Goal: Communication & Community: Share content

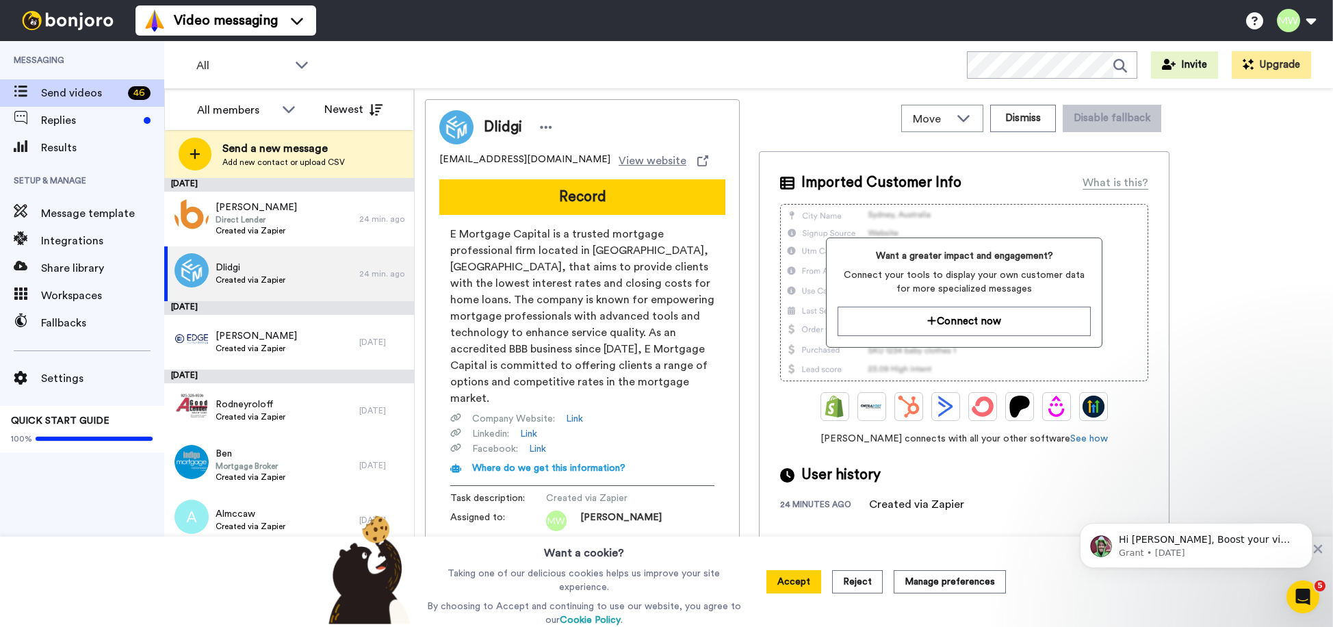
click at [587, 198] on button "Record" at bounding box center [582, 197] width 286 height 36
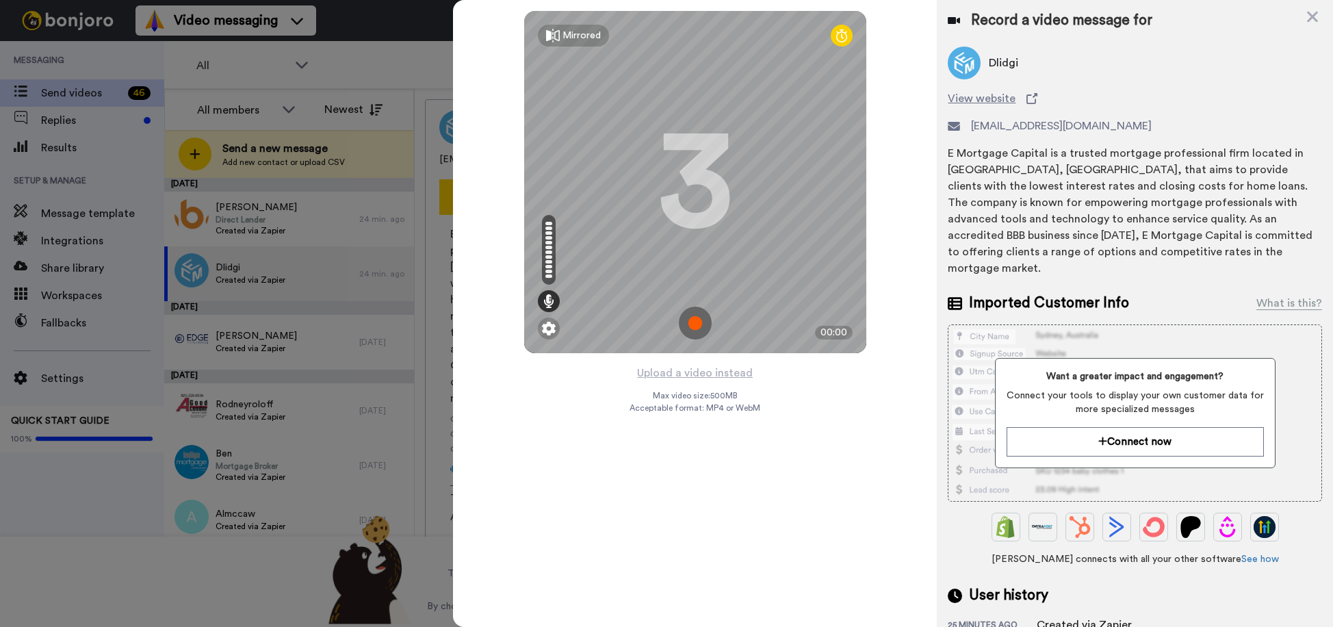
click at [697, 330] on img at bounding box center [695, 323] width 33 height 33
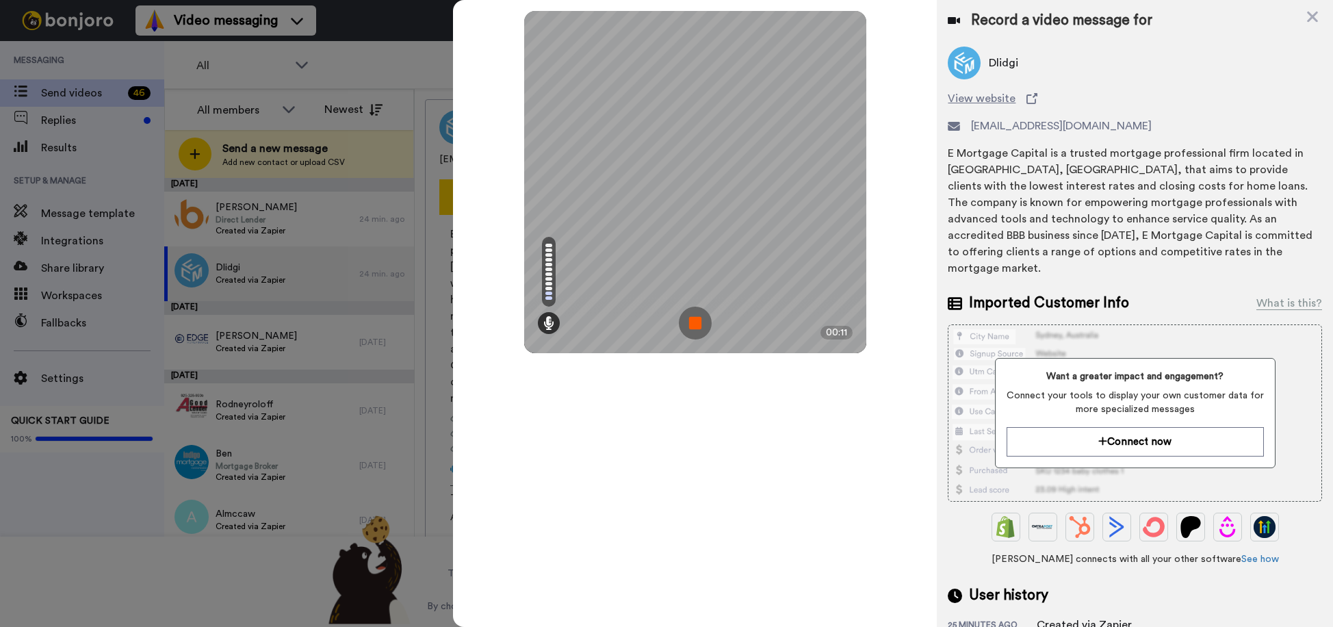
click at [692, 326] on img at bounding box center [695, 323] width 33 height 33
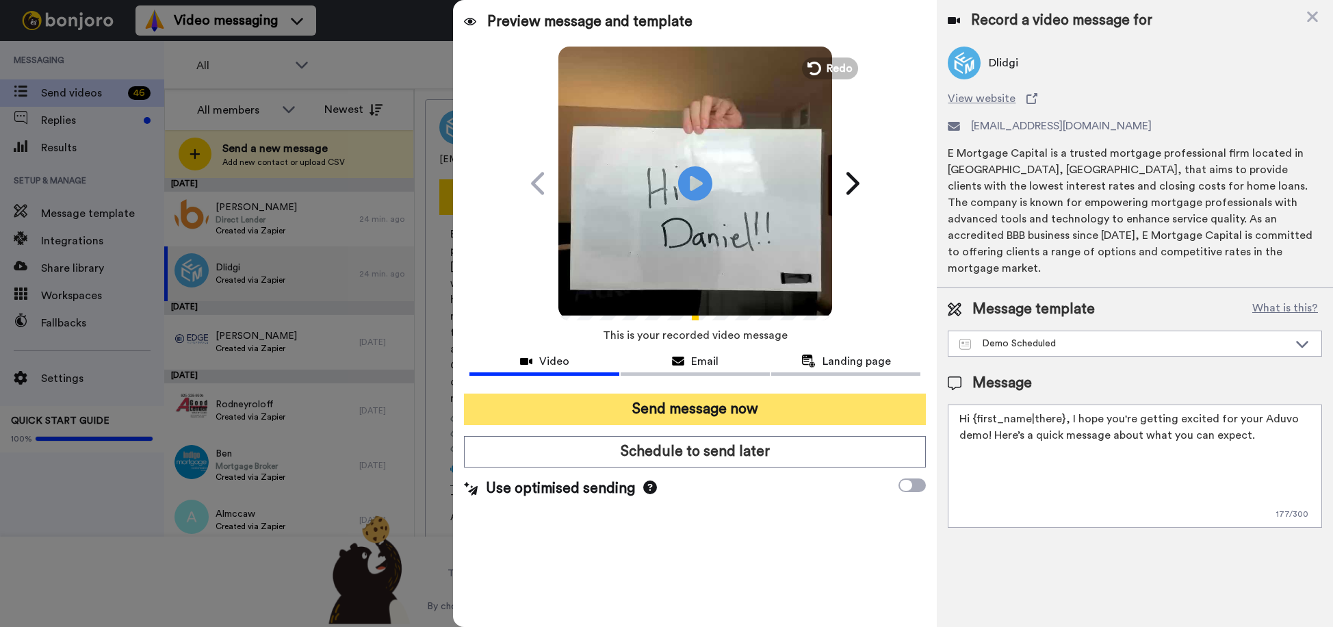
click at [733, 402] on button "Send message now" at bounding box center [695, 408] width 462 height 31
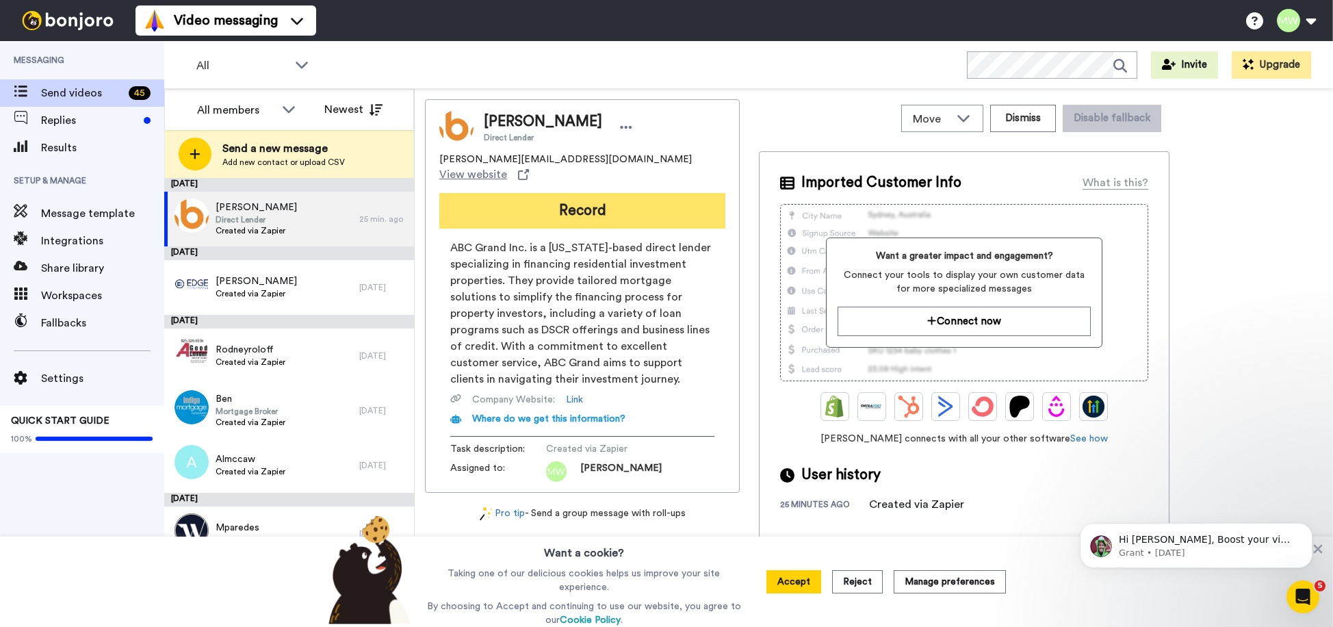
click at [623, 201] on button "Record" at bounding box center [582, 211] width 286 height 36
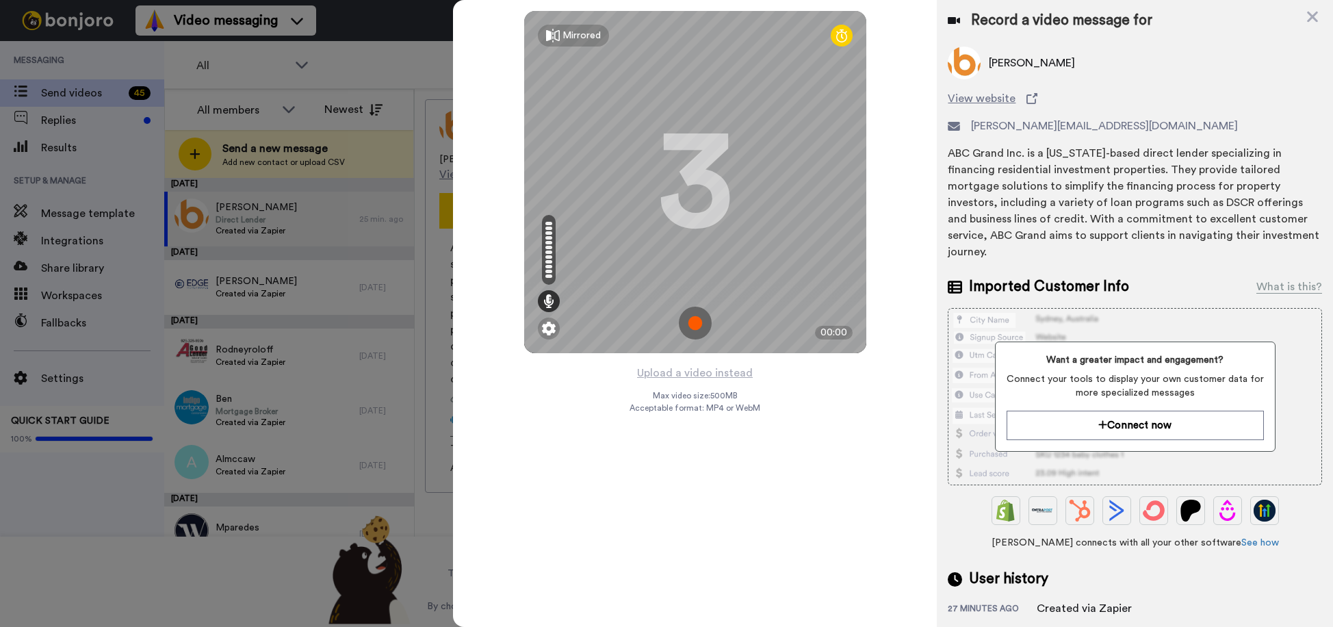
click at [702, 324] on img at bounding box center [695, 323] width 33 height 33
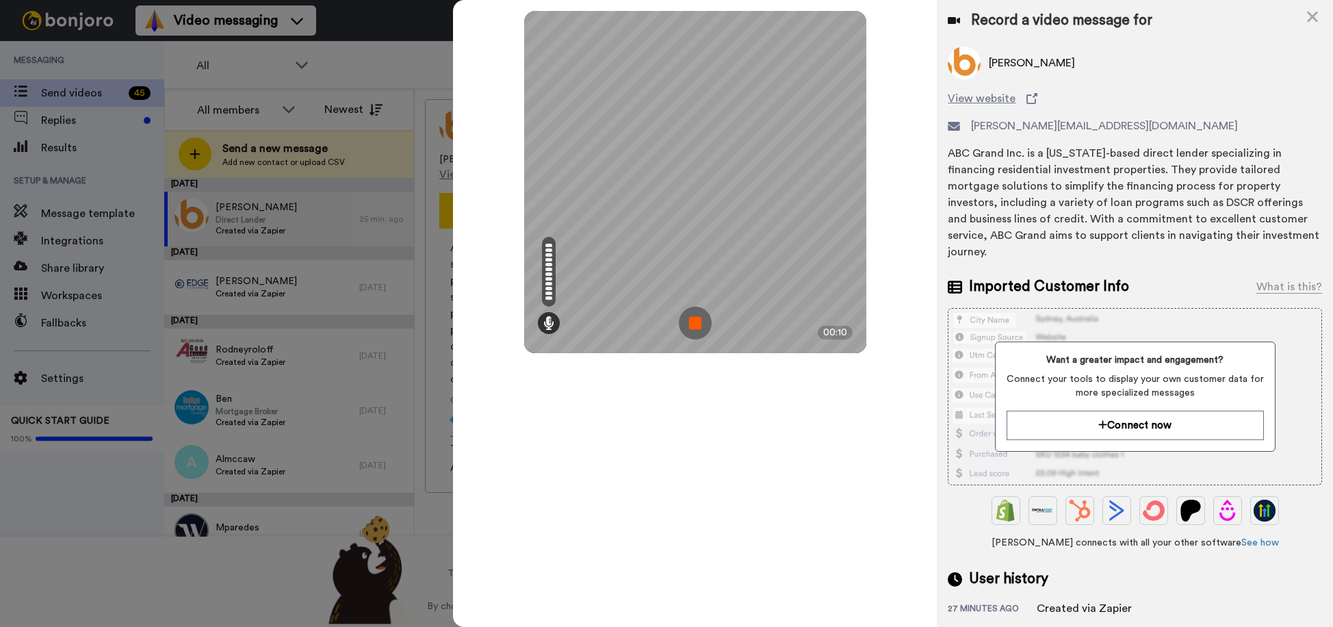
click at [694, 327] on img at bounding box center [695, 323] width 33 height 33
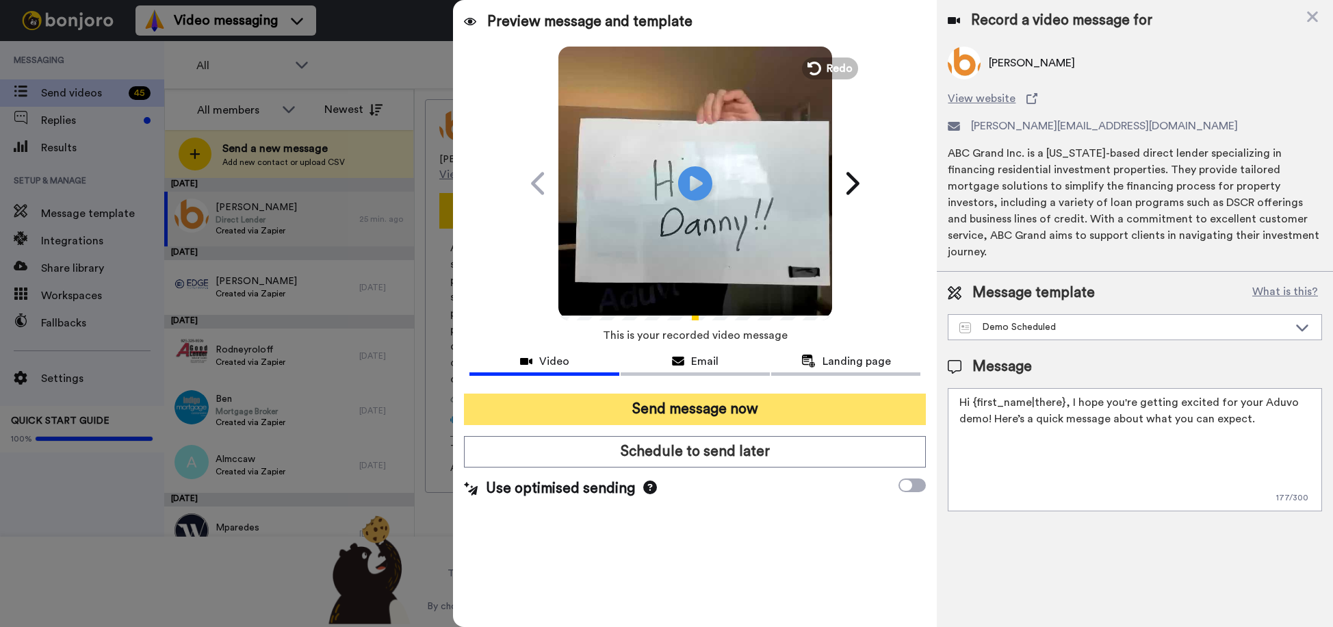
click at [749, 420] on button "Send message now" at bounding box center [695, 408] width 462 height 31
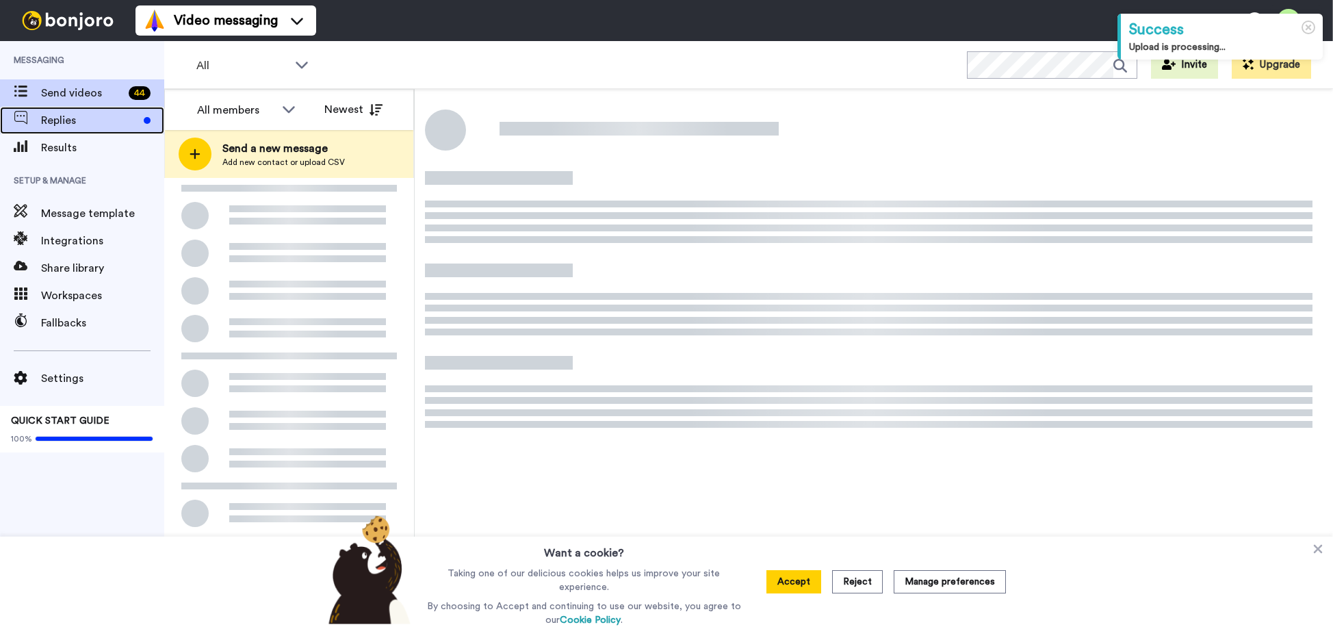
click at [63, 121] on span "Replies" at bounding box center [89, 120] width 97 height 16
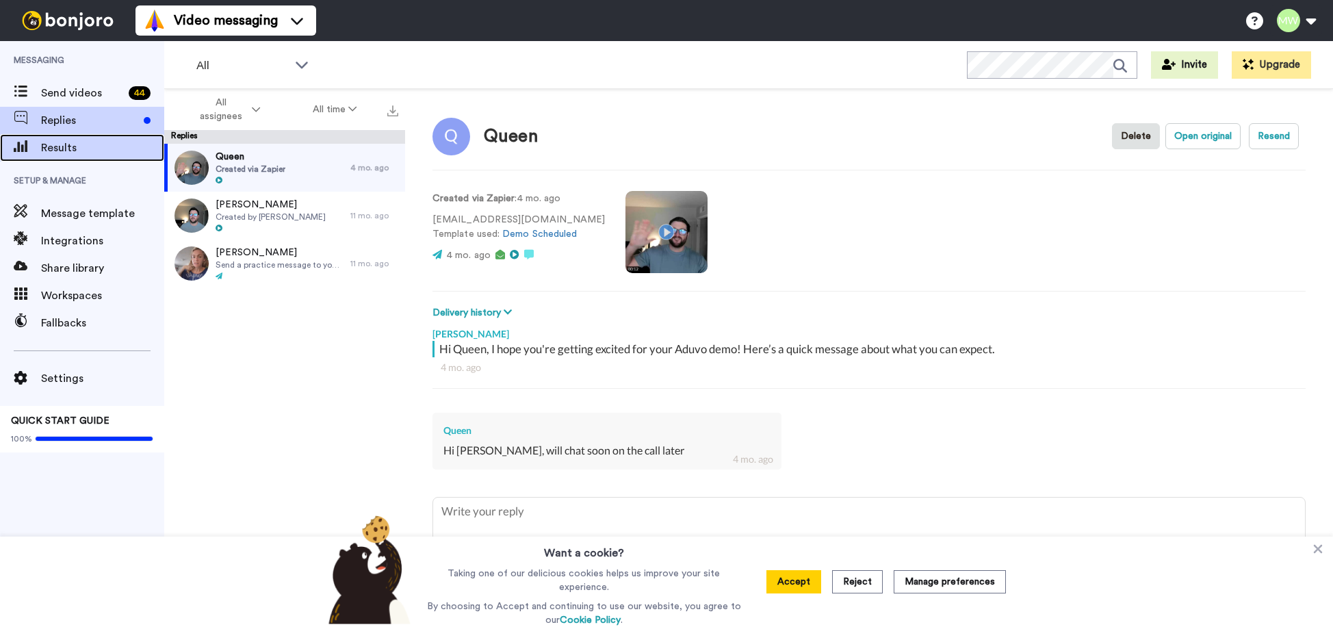
click at [99, 149] on span "Results" at bounding box center [102, 148] width 123 height 16
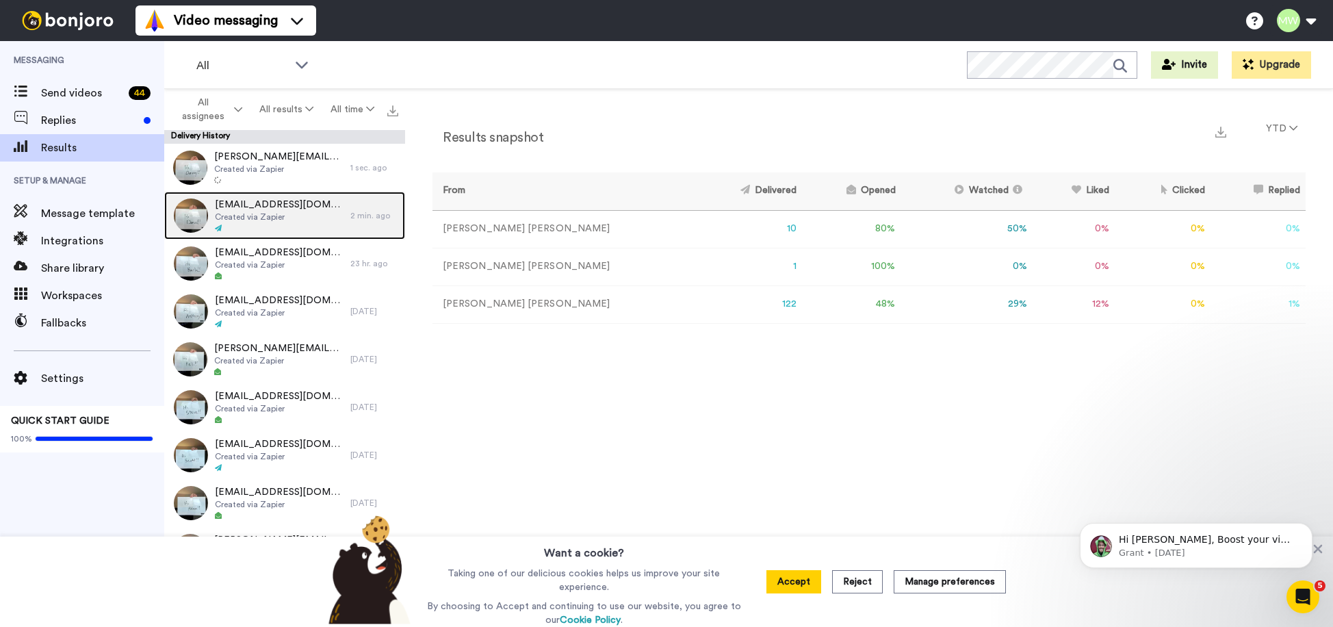
click at [266, 207] on span "dlidgi@emortgagecapital.com" at bounding box center [279, 205] width 129 height 14
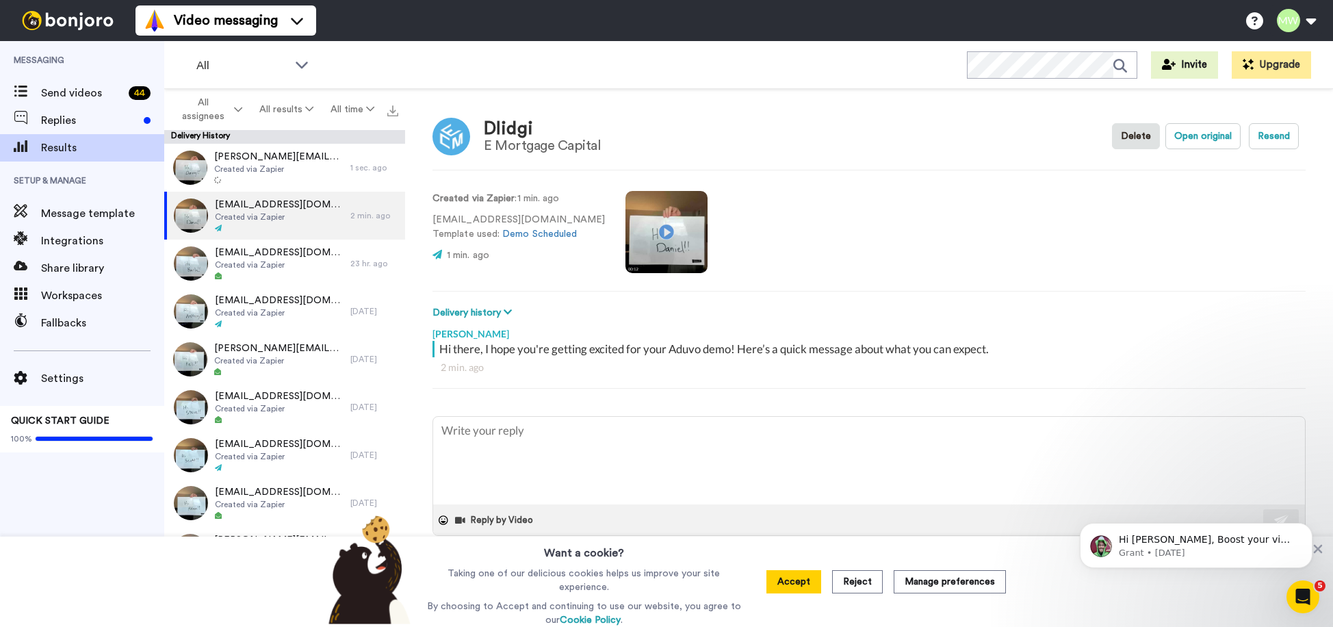
click at [639, 241] on video at bounding box center [666, 232] width 82 height 82
